Goal: Find specific page/section: Find specific page/section

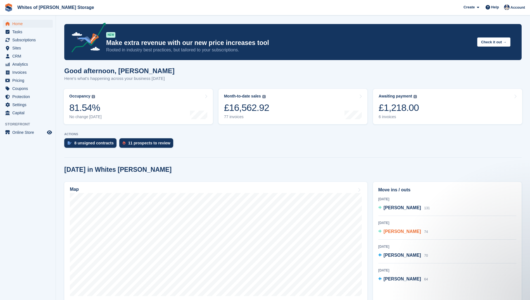
click at [393, 231] on span "[PERSON_NAME]" at bounding box center [401, 231] width 37 height 5
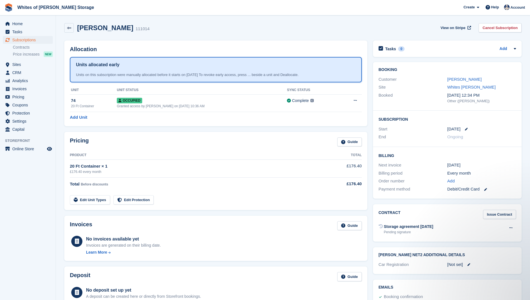
scroll to position [1, 0]
click at [208, 138] on div "Pricing Guide" at bounding box center [216, 144] width 292 height 13
click at [86, 30] on h2 "[PERSON_NAME]" at bounding box center [105, 28] width 56 height 8
click at [449, 79] on link "[PERSON_NAME]" at bounding box center [464, 79] width 34 height 5
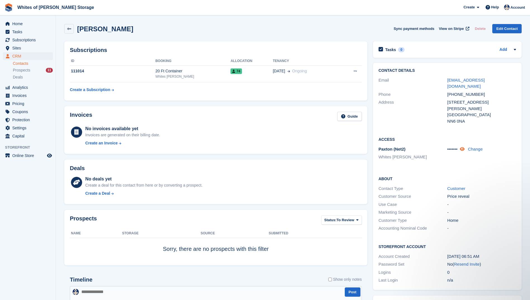
click at [463, 147] on icon at bounding box center [462, 149] width 5 height 4
